Goal: Check status: Check status

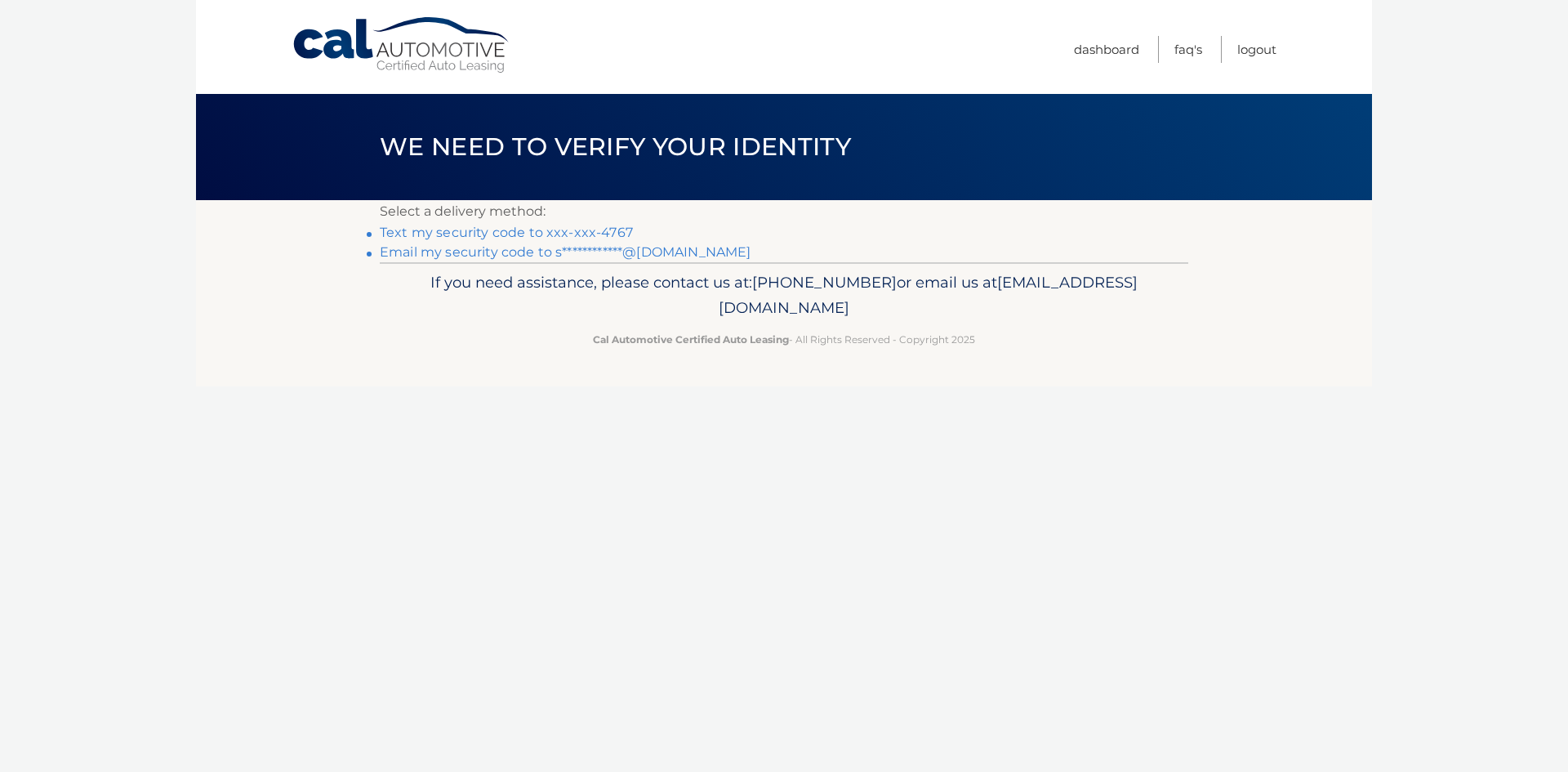
click at [590, 229] on link "Text my security code to xxx-xxx-4767" at bounding box center [506, 232] width 253 height 16
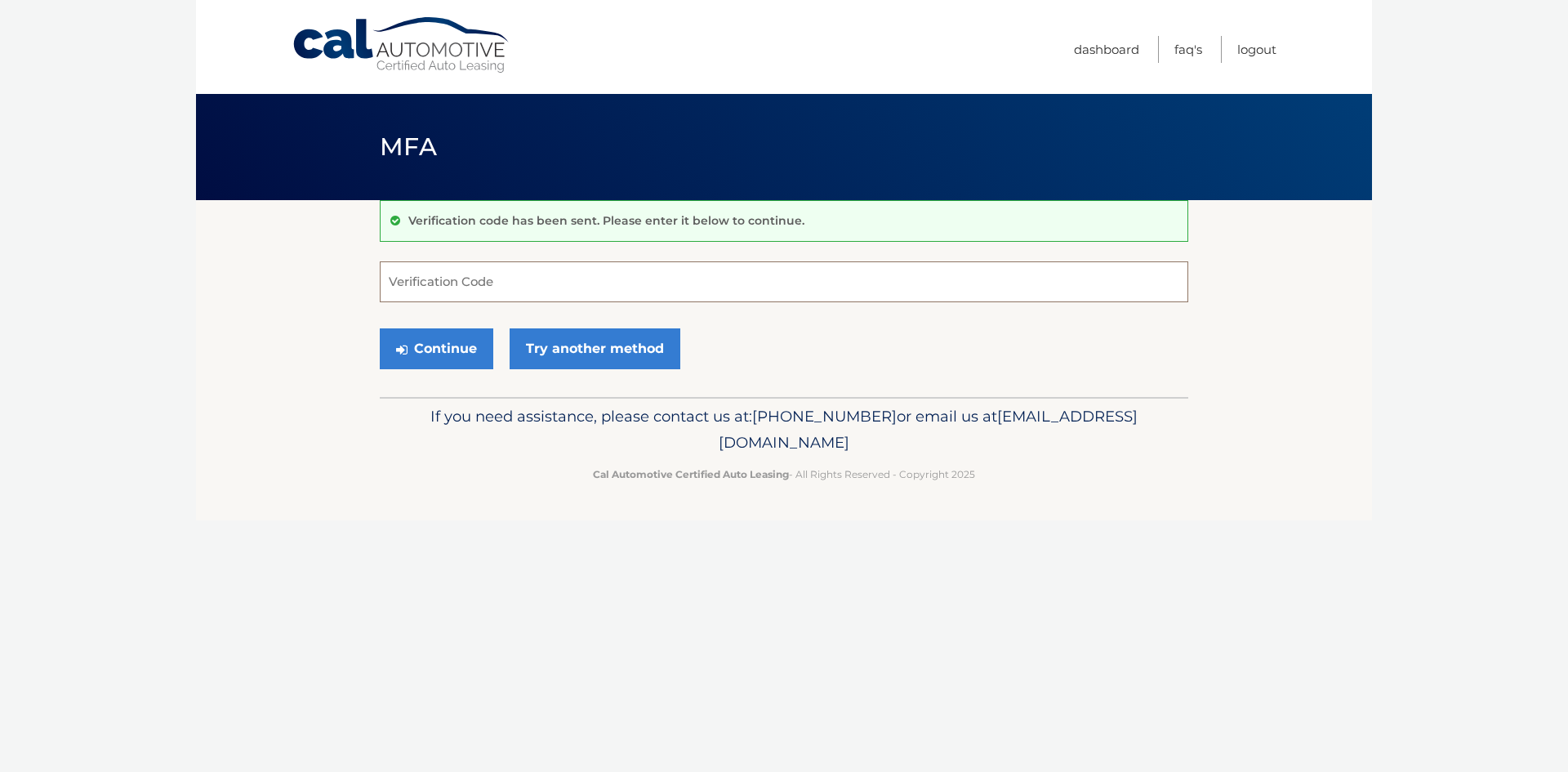
click at [575, 276] on input "Verification Code" at bounding box center [784, 282] width 808 height 41
type input "147200"
click at [482, 345] on button "Continue" at bounding box center [436, 349] width 114 height 41
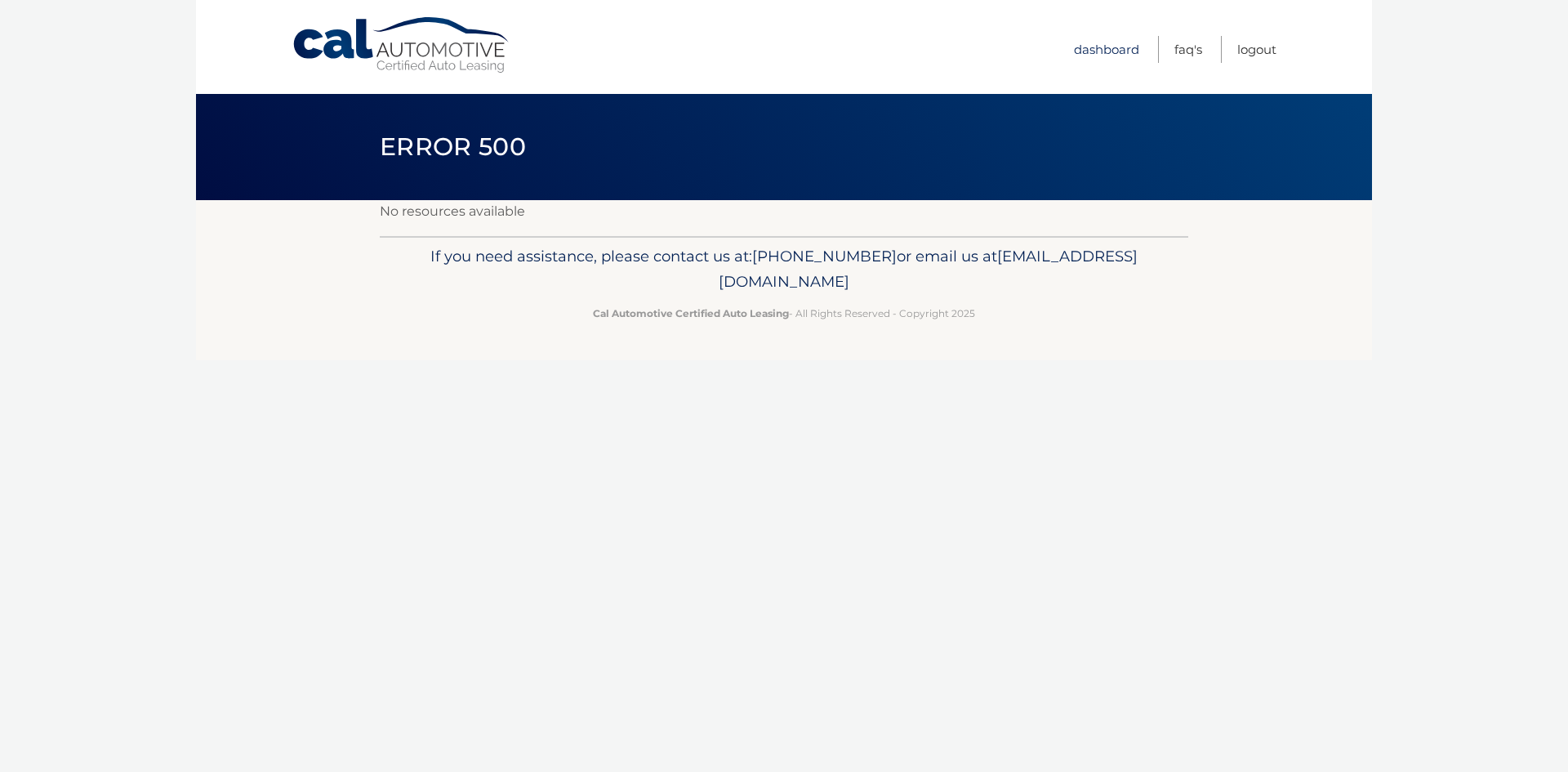
click at [1115, 52] on link "Dashboard" at bounding box center [1107, 49] width 66 height 27
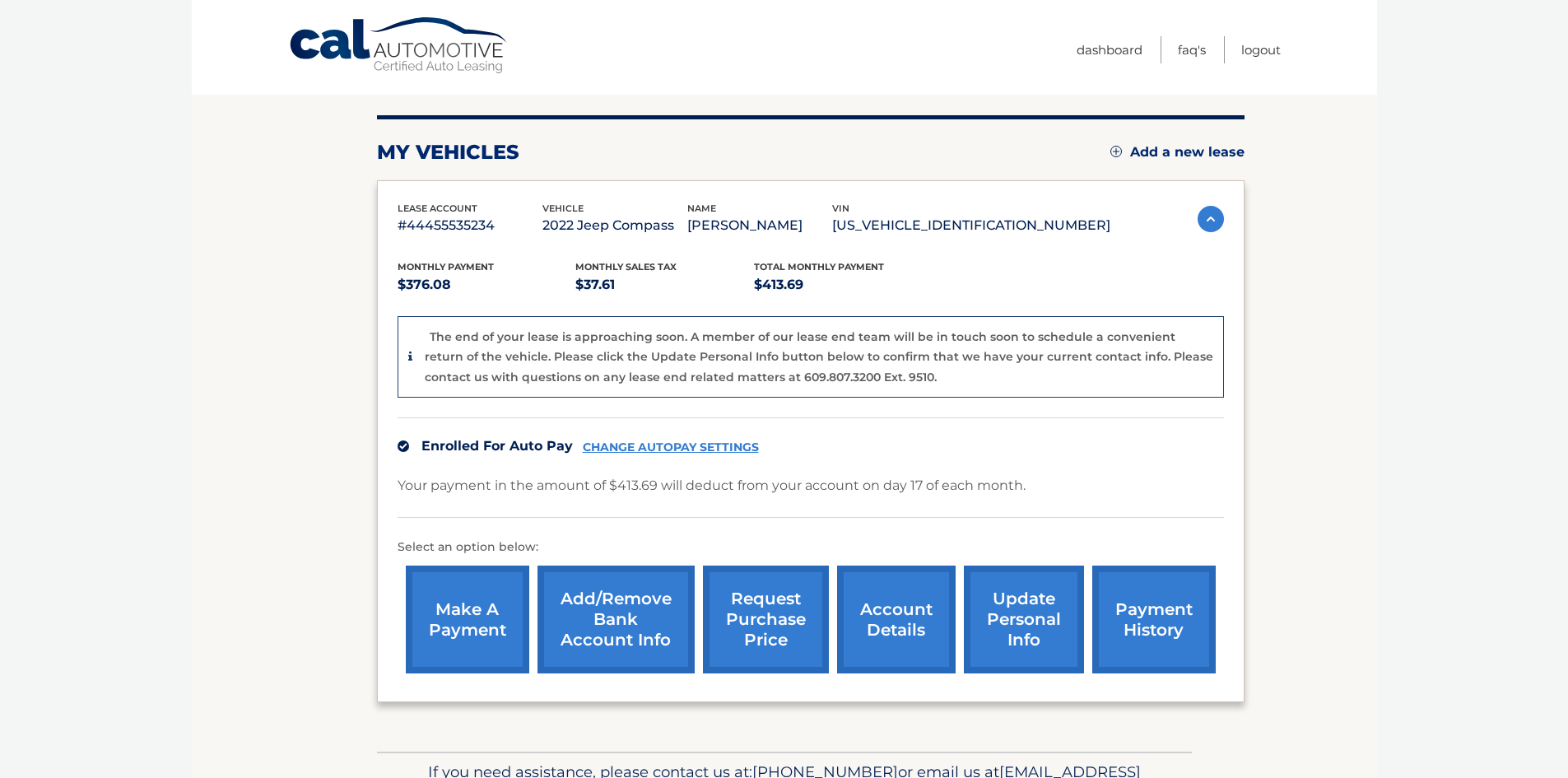
scroll to position [177, 0]
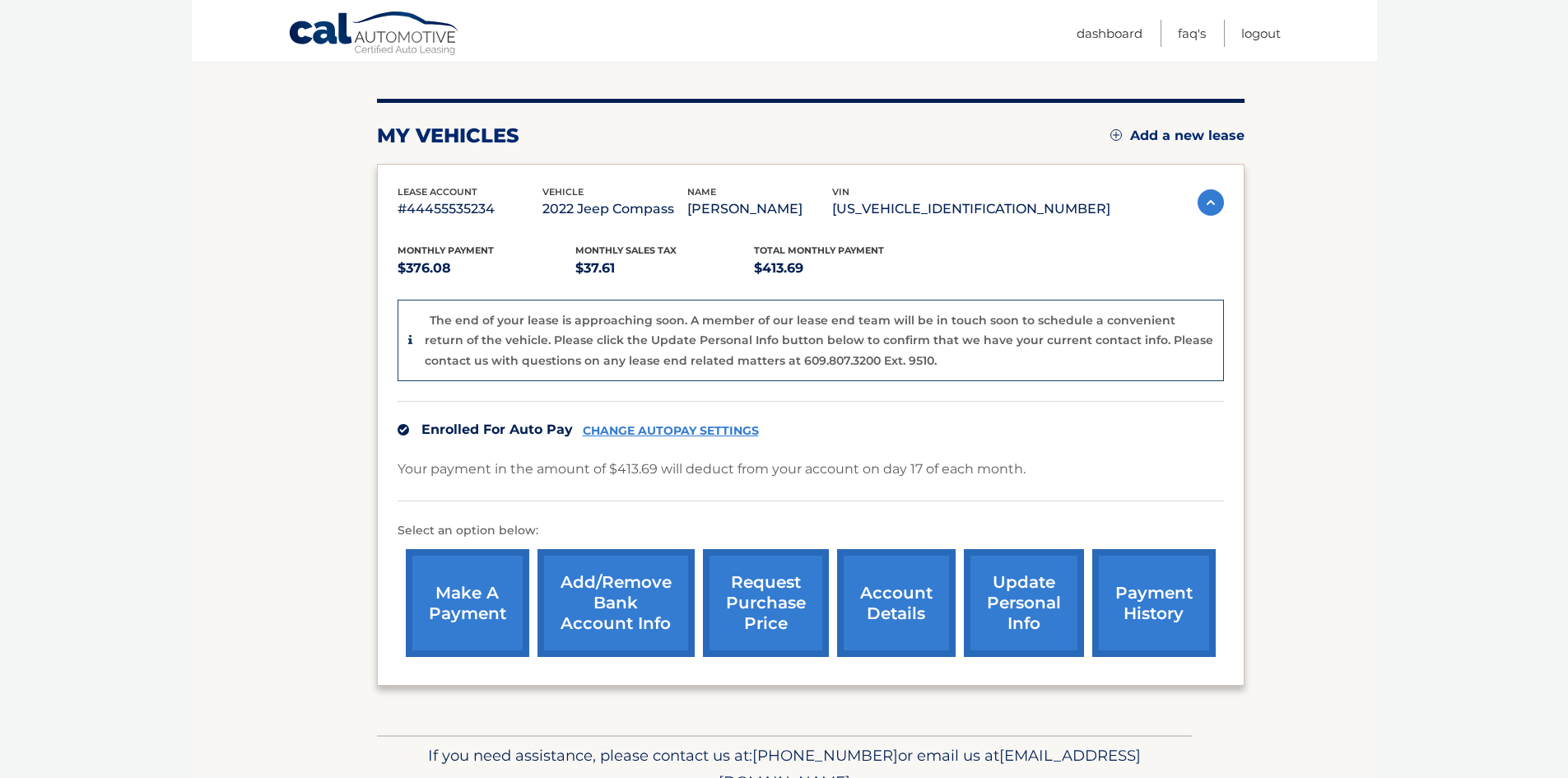
click at [904, 633] on link "account details" at bounding box center [896, 602] width 119 height 108
click at [1176, 612] on link "payment history" at bounding box center [1155, 602] width 124 height 108
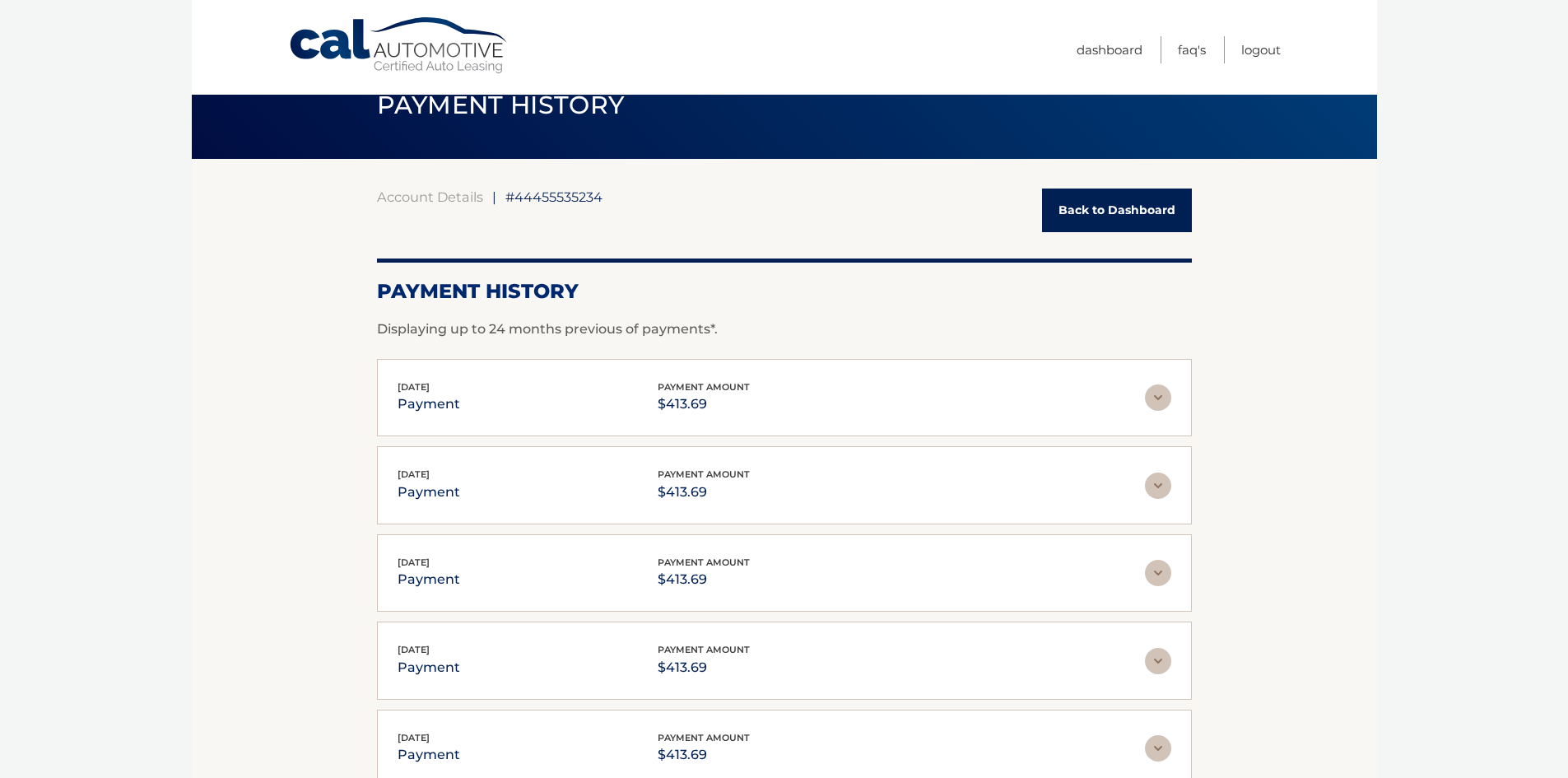
scroll to position [83, 0]
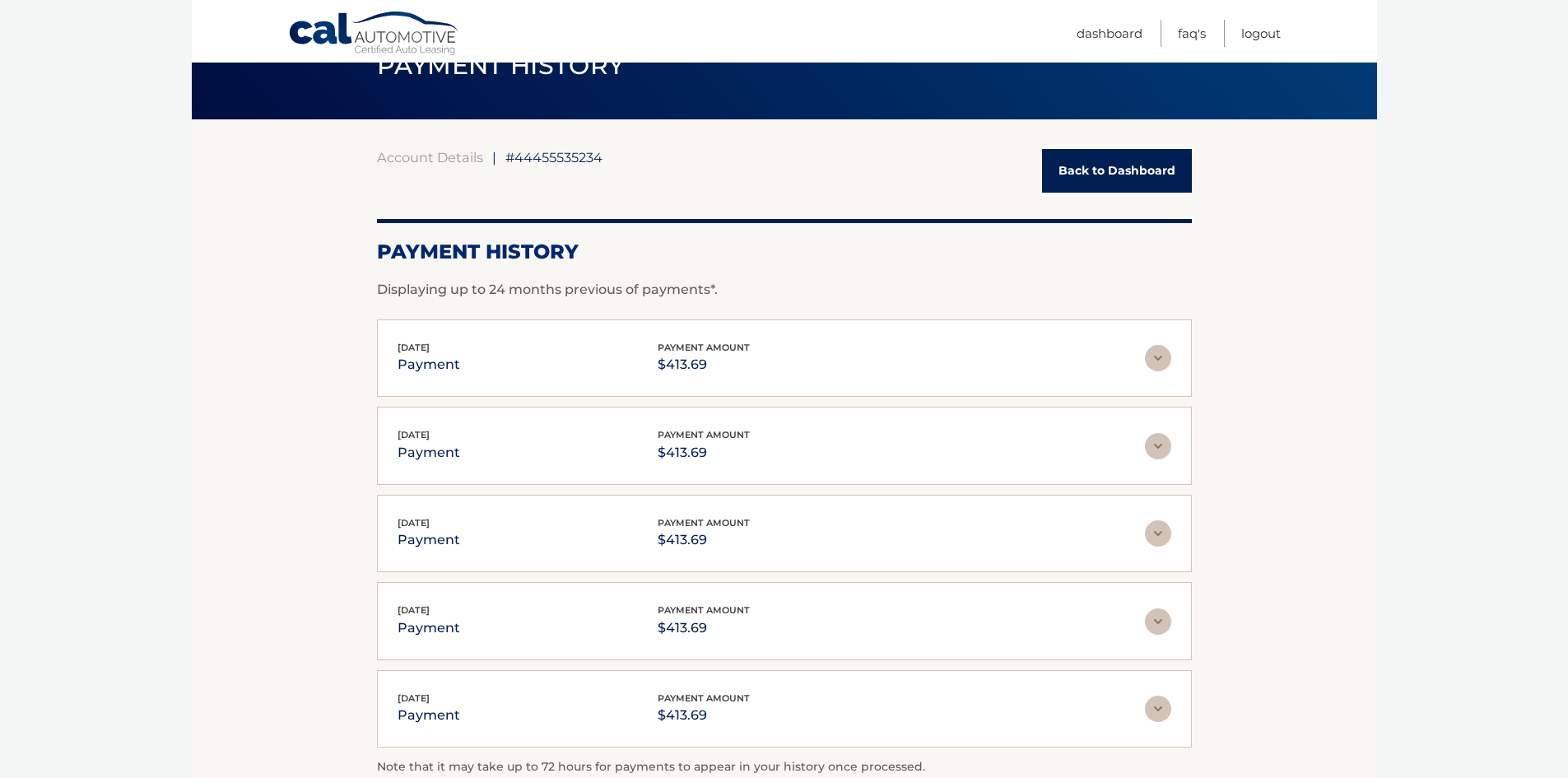
click at [1150, 368] on img at bounding box center [1158, 358] width 26 height 26
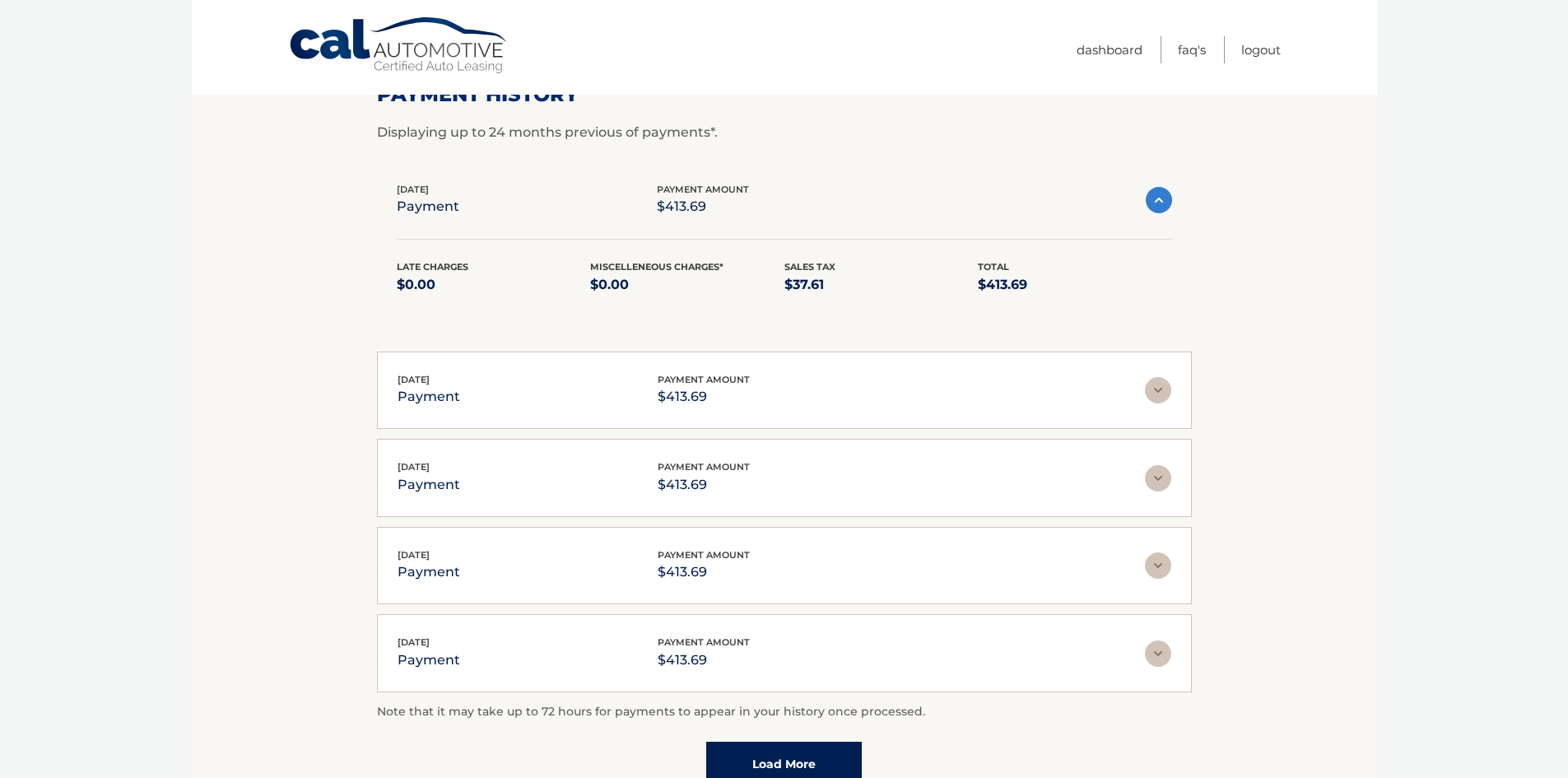
scroll to position [0, 0]
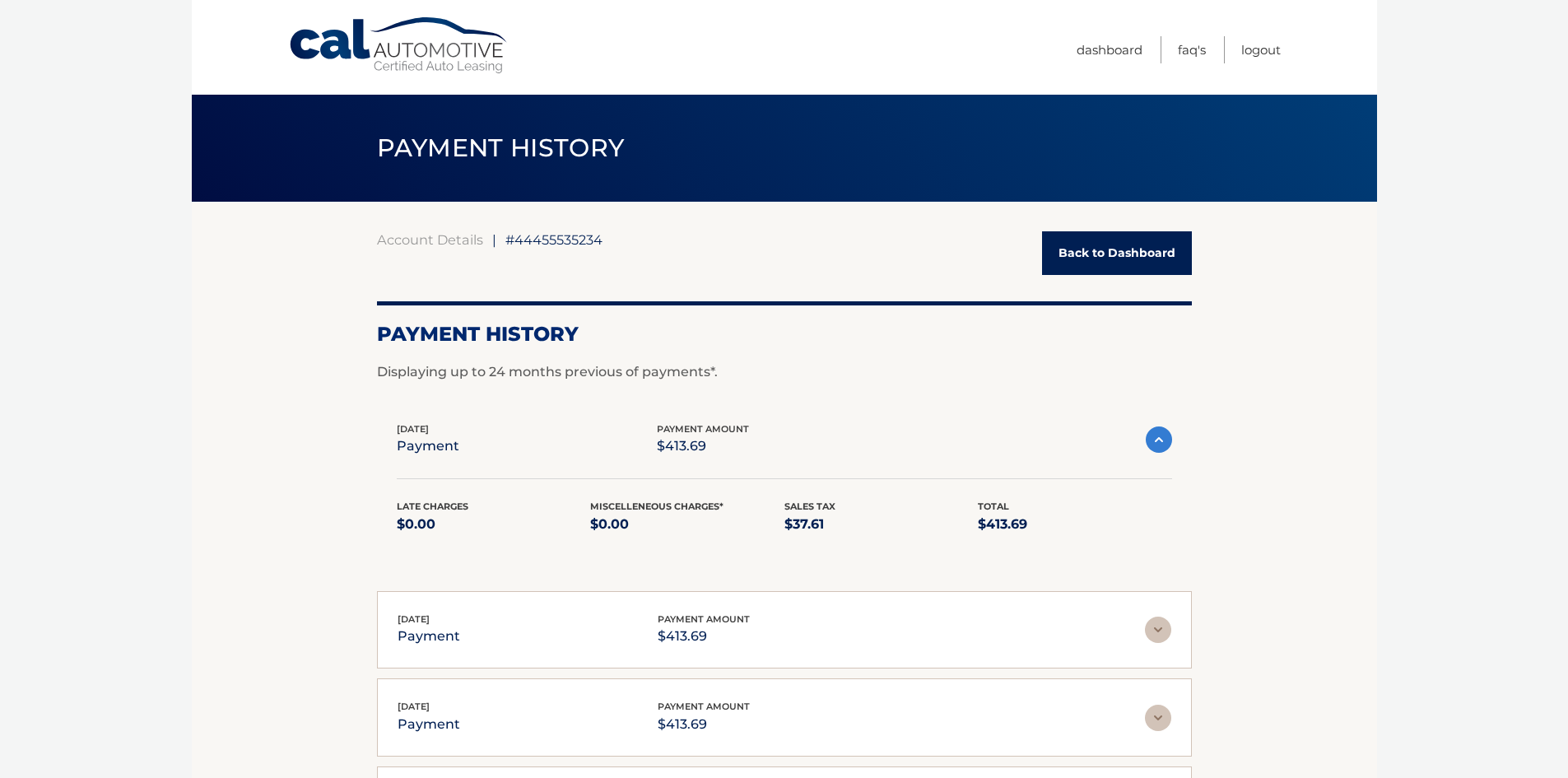
click at [1145, 630] on img at bounding box center [1158, 629] width 26 height 26
